Goal: Information Seeking & Learning: Learn about a topic

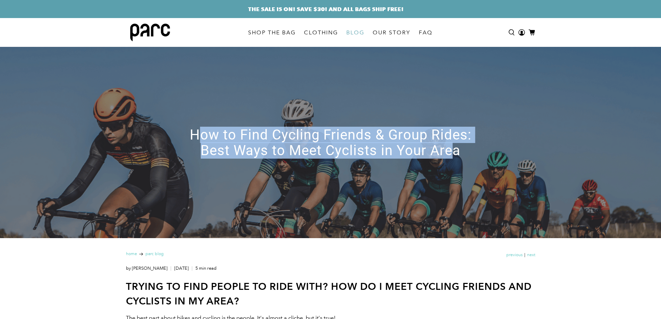
drag, startPoint x: 245, startPoint y: 137, endPoint x: 452, endPoint y: 156, distance: 207.2
click at [452, 156] on h1 "How to Find Cycling Friends & Group Rides: Best Ways to Meet Cyclists in Your A…" at bounding box center [330, 142] width 312 height 31
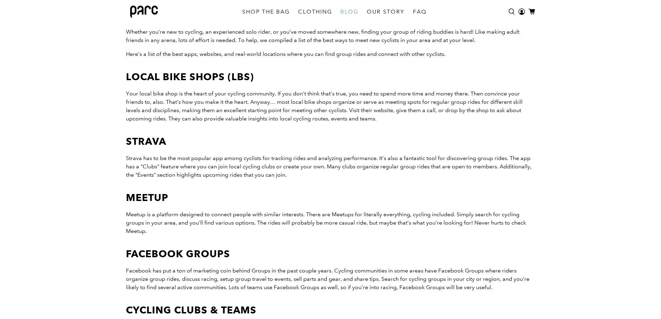
scroll to position [550, 0]
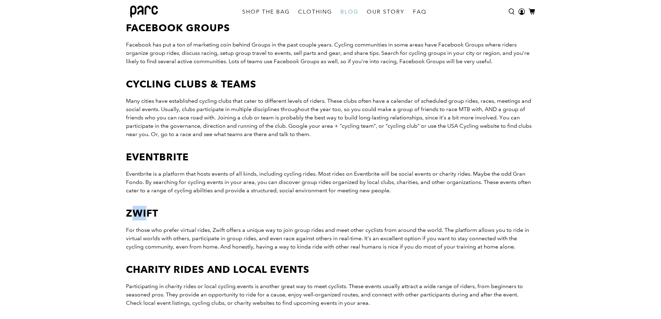
drag, startPoint x: 129, startPoint y: 214, endPoint x: 154, endPoint y: 213, distance: 25.4
click at [154, 213] on b "Zwift" at bounding box center [142, 213] width 32 height 12
drag, startPoint x: 188, startPoint y: 230, endPoint x: 267, endPoint y: 230, distance: 79.1
click at [267, 230] on span "For those who prefer virtual rides, Zwift offers a unique way to join group rid…" at bounding box center [327, 237] width 403 height 23
click at [288, 228] on span "For those who prefer virtual rides, Zwift offers a unique way to join group rid…" at bounding box center [327, 237] width 403 height 23
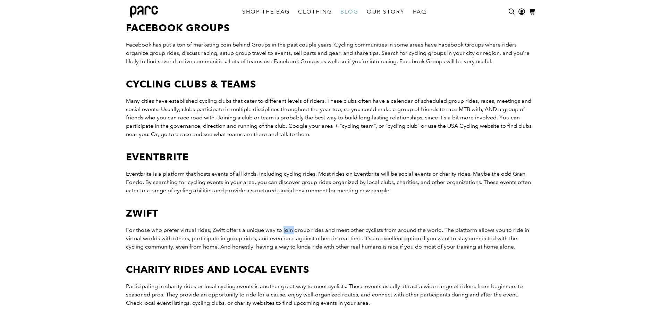
click at [288, 228] on span "For those who prefer virtual rides, Zwift offers a unique way to join group rid…" at bounding box center [327, 237] width 403 height 23
drag, startPoint x: 329, startPoint y: 229, endPoint x: 337, endPoint y: 228, distance: 8.0
click at [337, 228] on span "For those who prefer virtual rides, Zwift offers a unique way to join group rid…" at bounding box center [327, 237] width 403 height 23
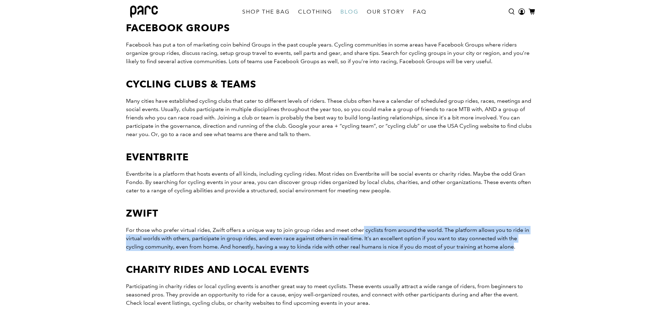
drag, startPoint x: 363, startPoint y: 229, endPoint x: 515, endPoint y: 247, distance: 152.2
click at [515, 247] on span "For those who prefer virtual rides, Zwift offers a unique way to join group rid…" at bounding box center [327, 237] width 403 height 23
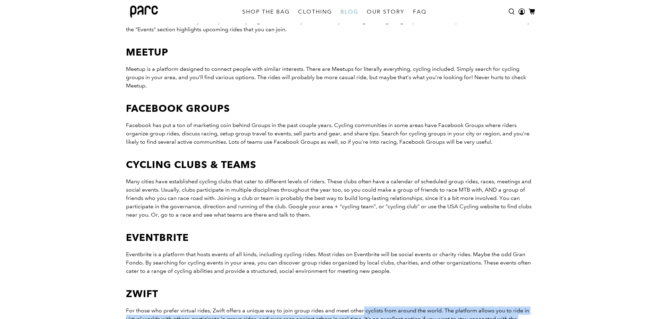
scroll to position [481, 0]
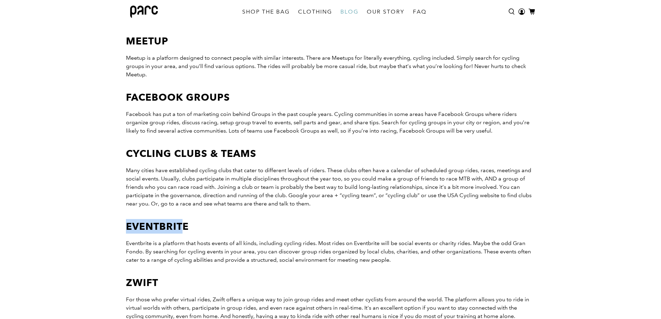
drag, startPoint x: 174, startPoint y: 228, endPoint x: 181, endPoint y: 230, distance: 7.8
click at [183, 228] on b "Eventbrite" at bounding box center [157, 226] width 63 height 12
drag, startPoint x: 147, startPoint y: 246, endPoint x: 202, endPoint y: 246, distance: 54.8
click at [202, 246] on span "Eventbrite is a platform that hosts events of all kinds, including cycling ride…" at bounding box center [328, 251] width 405 height 23
click at [245, 241] on span "Eventbrite is a platform that hosts events of all kinds, including cycling ride…" at bounding box center [328, 251] width 405 height 23
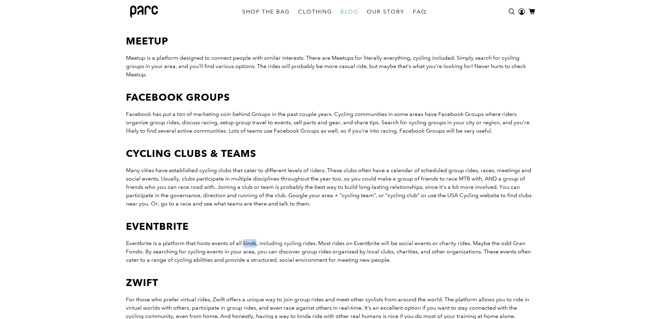
click at [245, 241] on span "Eventbrite is a platform that hosts events of all kinds, including cycling ride…" at bounding box center [328, 251] width 405 height 23
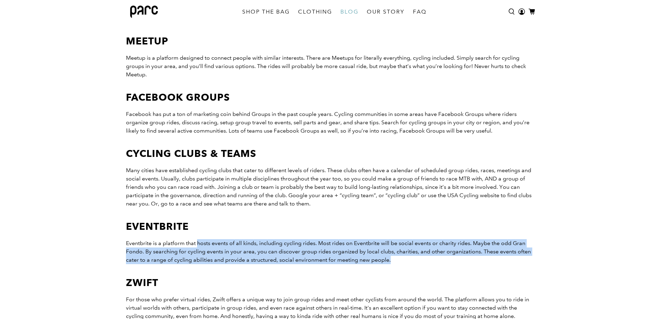
drag, startPoint x: 198, startPoint y: 242, endPoint x: 395, endPoint y: 258, distance: 197.6
click at [395, 258] on p "Eventbrite is a platform that hosts events of all kinds, including cycling ride…" at bounding box center [330, 251] width 409 height 25
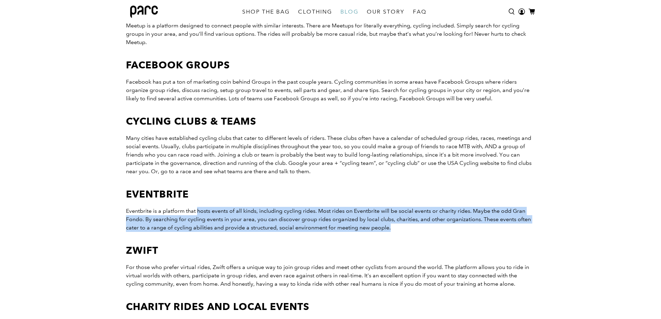
scroll to position [654, 0]
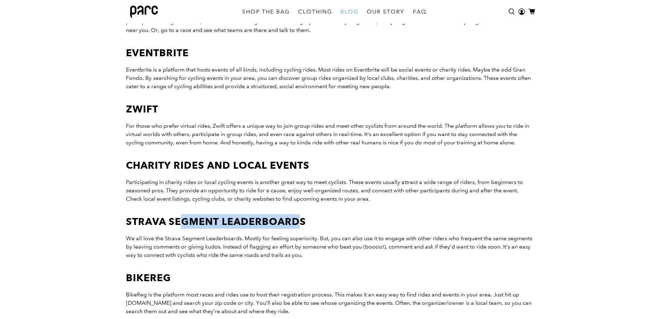
drag, startPoint x: 201, startPoint y: 220, endPoint x: 297, endPoint y: 221, distance: 95.4
click at [296, 221] on b "Strava Segment Leaderboards" at bounding box center [216, 221] width 180 height 12
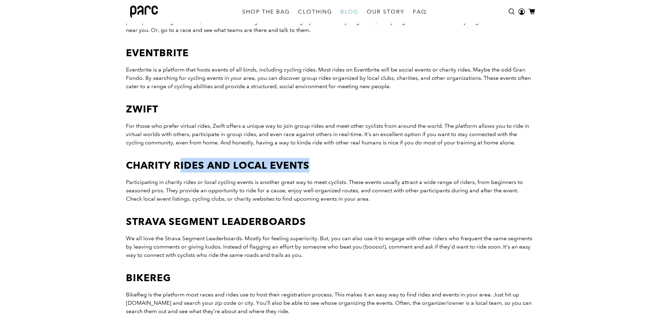
drag, startPoint x: 195, startPoint y: 163, endPoint x: 333, endPoint y: 163, distance: 138.3
click at [333, 163] on h2 "Charity Rides and Local Events" at bounding box center [330, 165] width 409 height 15
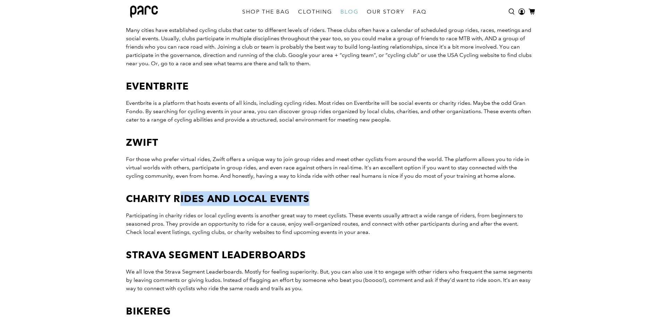
scroll to position [620, 0]
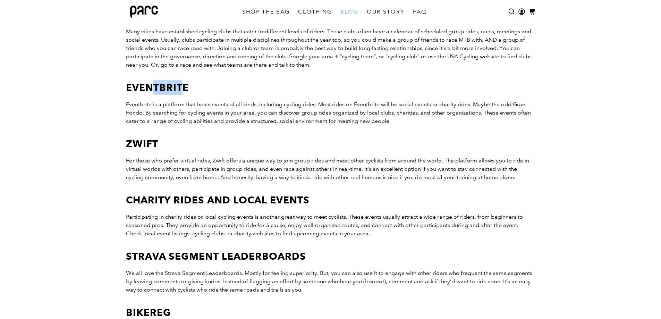
drag, startPoint x: 149, startPoint y: 88, endPoint x: 181, endPoint y: 88, distance: 31.6
click at [181, 88] on b "Eventbrite" at bounding box center [157, 87] width 63 height 12
drag, startPoint x: 186, startPoint y: 164, endPoint x: 207, endPoint y: 164, distance: 21.2
click at [207, 164] on p "For those who prefer virtual rides, Zwift offers a unique way to join group rid…" at bounding box center [330, 168] width 409 height 25
drag, startPoint x: 219, startPoint y: 158, endPoint x: 250, endPoint y: 162, distance: 31.2
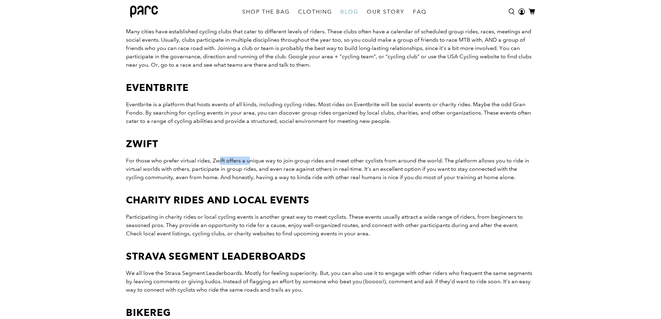
click at [250, 162] on span "For those who prefer virtual rides, Zwift offers a unique way to join group rid…" at bounding box center [327, 168] width 403 height 23
drag, startPoint x: 275, startPoint y: 159, endPoint x: 386, endPoint y: 163, distance: 111.0
click at [386, 163] on span "For those who prefer virtual rides, Zwift offers a unique way to join group rid…" at bounding box center [327, 168] width 403 height 23
drag, startPoint x: 165, startPoint y: 197, endPoint x: 321, endPoint y: 202, distance: 155.8
click at [314, 202] on h2 "Charity Rides and Local Events" at bounding box center [330, 199] width 409 height 15
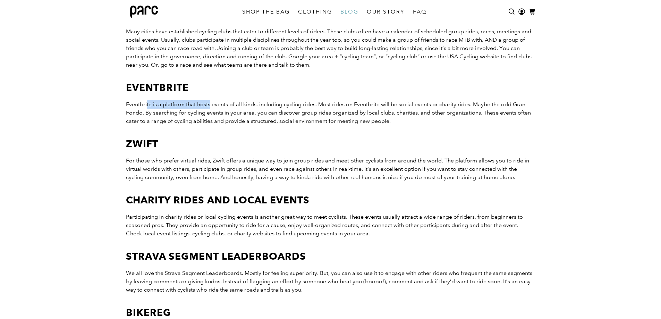
drag, startPoint x: 147, startPoint y: 105, endPoint x: 221, endPoint y: 108, distance: 74.2
click at [219, 107] on p "Eventbrite is a platform that hosts events of all kinds, including cycling ride…" at bounding box center [330, 112] width 409 height 25
click at [270, 104] on span "Eventbrite is a platform that hosts events of all kinds, including cycling ride…" at bounding box center [328, 112] width 405 height 23
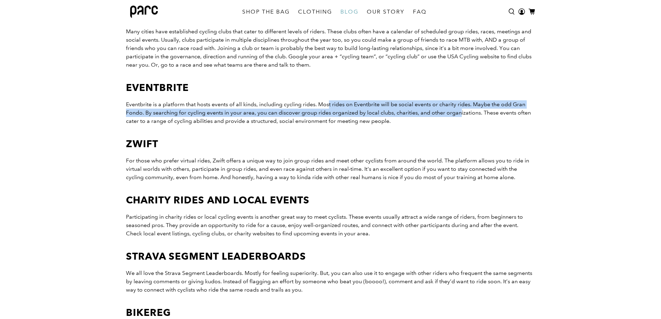
drag, startPoint x: 334, startPoint y: 104, endPoint x: 461, endPoint y: 111, distance: 127.4
click at [461, 111] on span "Eventbrite is a platform that hosts events of all kinds, including cycling ride…" at bounding box center [328, 112] width 405 height 23
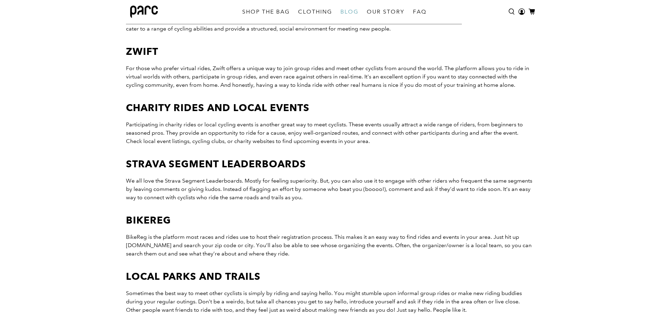
scroll to position [724, 0]
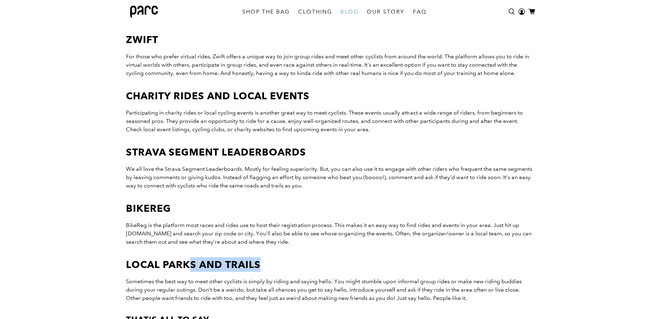
drag, startPoint x: 191, startPoint y: 263, endPoint x: 259, endPoint y: 267, distance: 67.4
click at [259, 267] on b "Local Parks and Trails" at bounding box center [193, 264] width 135 height 12
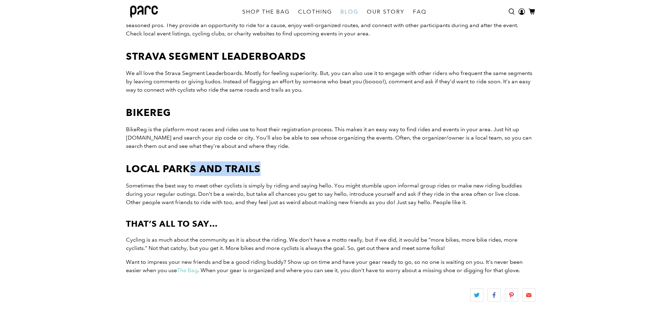
scroll to position [828, 0]
